Goal: Task Accomplishment & Management: Manage account settings

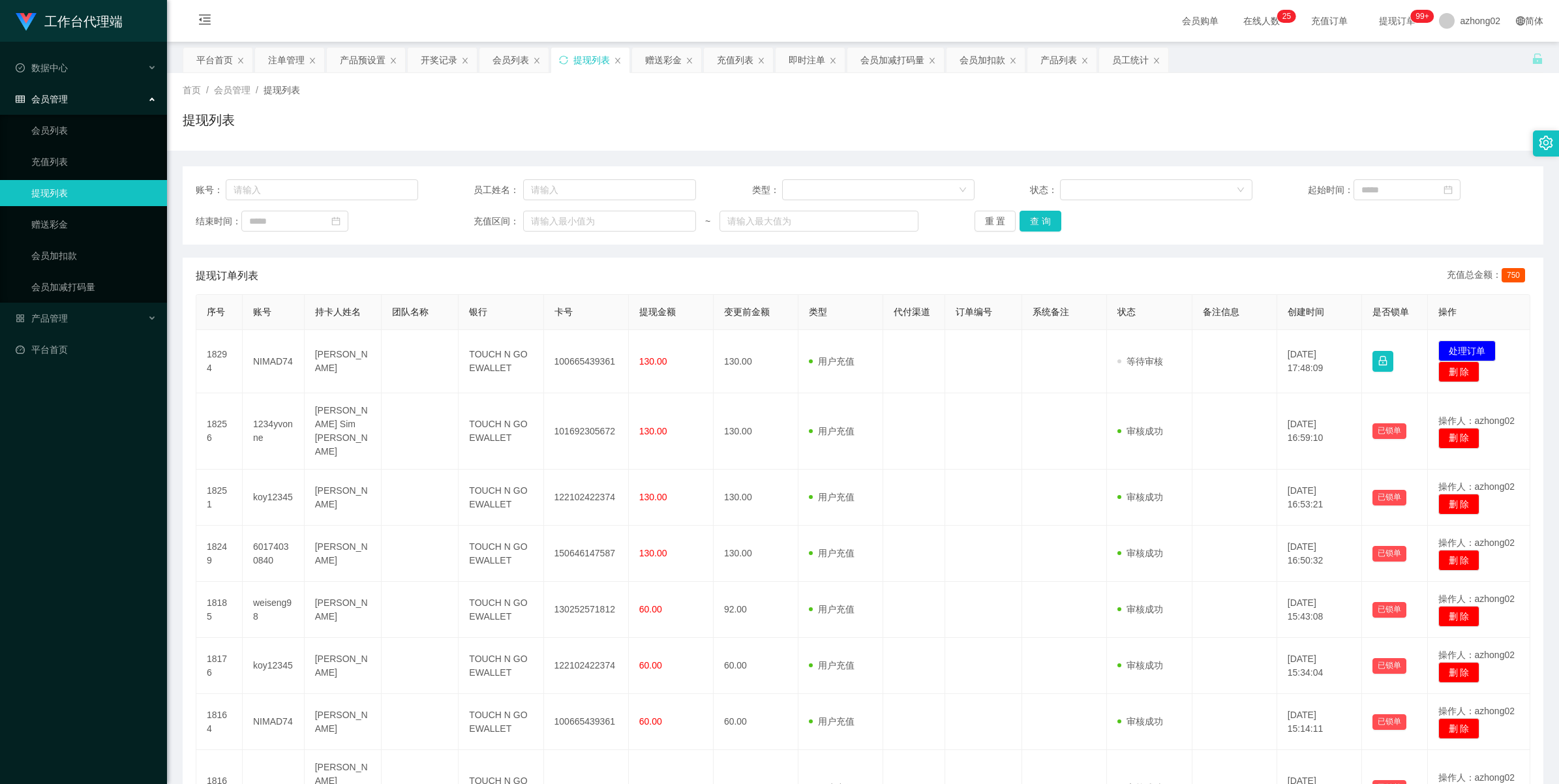
click at [1449, 343] on button "处理订单" at bounding box center [1467, 351] width 57 height 21
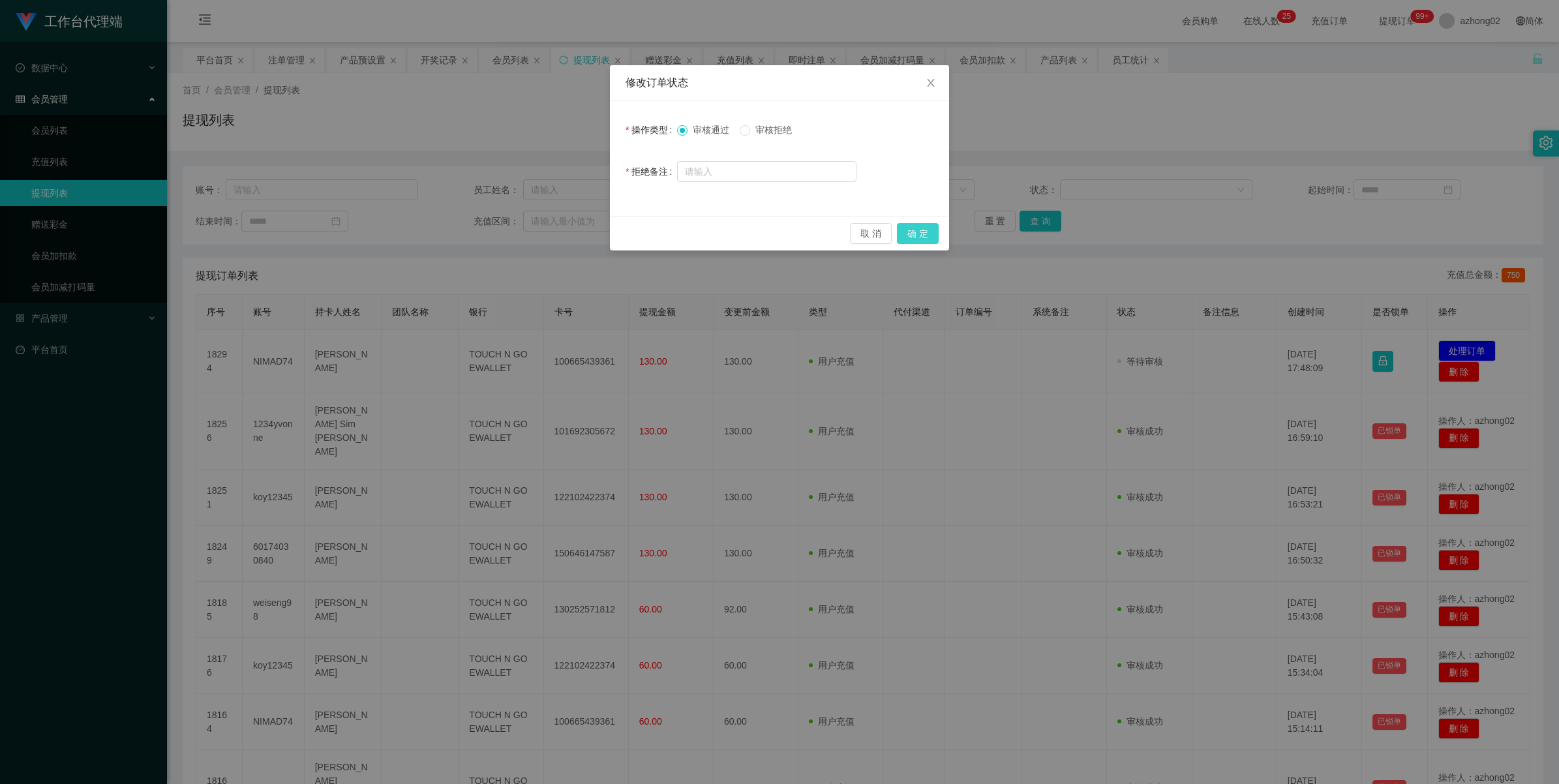
click at [912, 232] on button "确 定" at bounding box center [918, 233] width 42 height 21
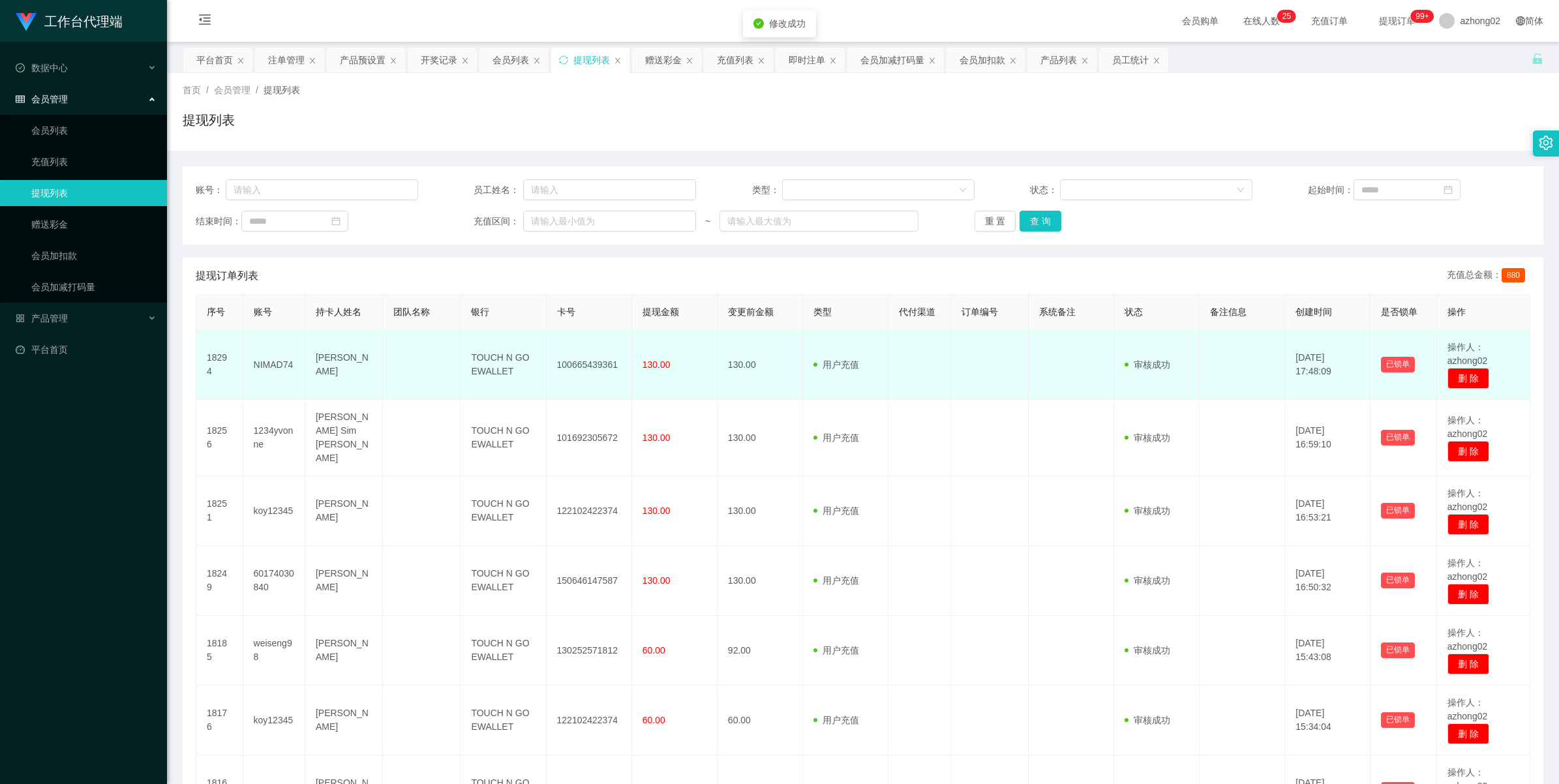
click at [586, 360] on td "100665439361" at bounding box center [590, 365] width 86 height 70
copy td "100665439361"
